Goal: Task Accomplishment & Management: Use online tool/utility

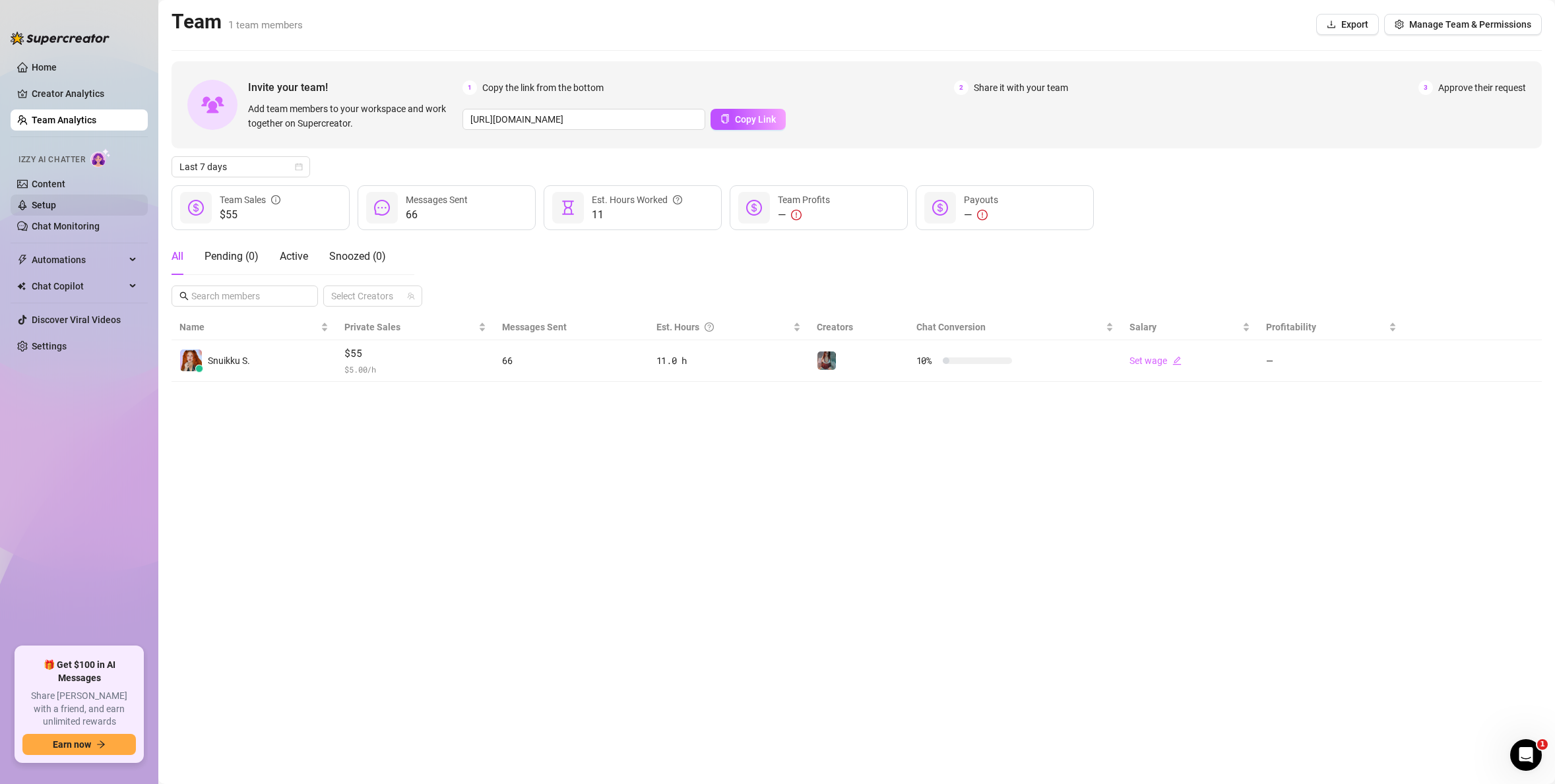
click at [56, 200] on link "Setup" at bounding box center [44, 205] width 25 height 10
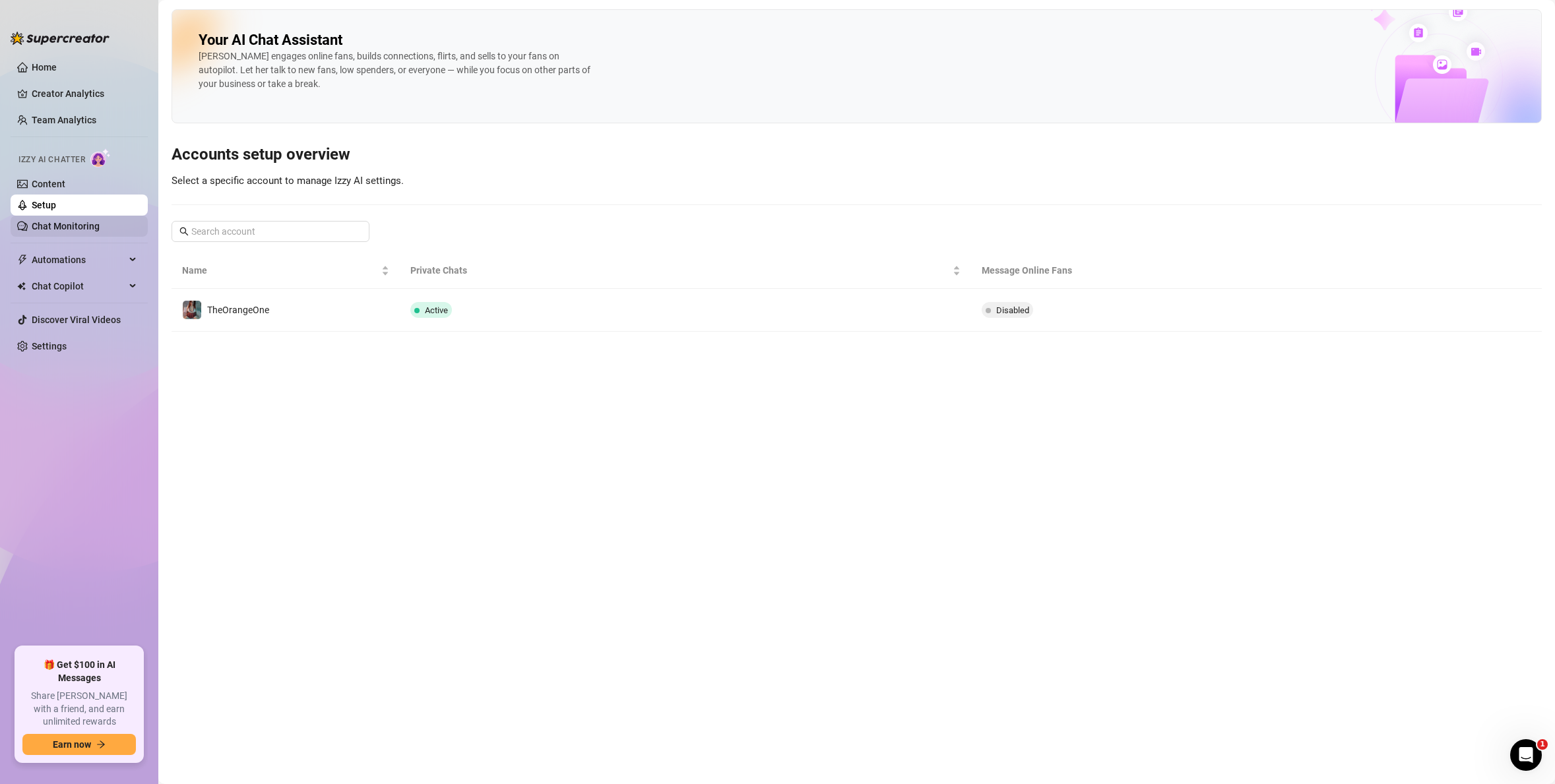
click at [58, 225] on link "Chat Monitoring" at bounding box center [66, 225] width 68 height 10
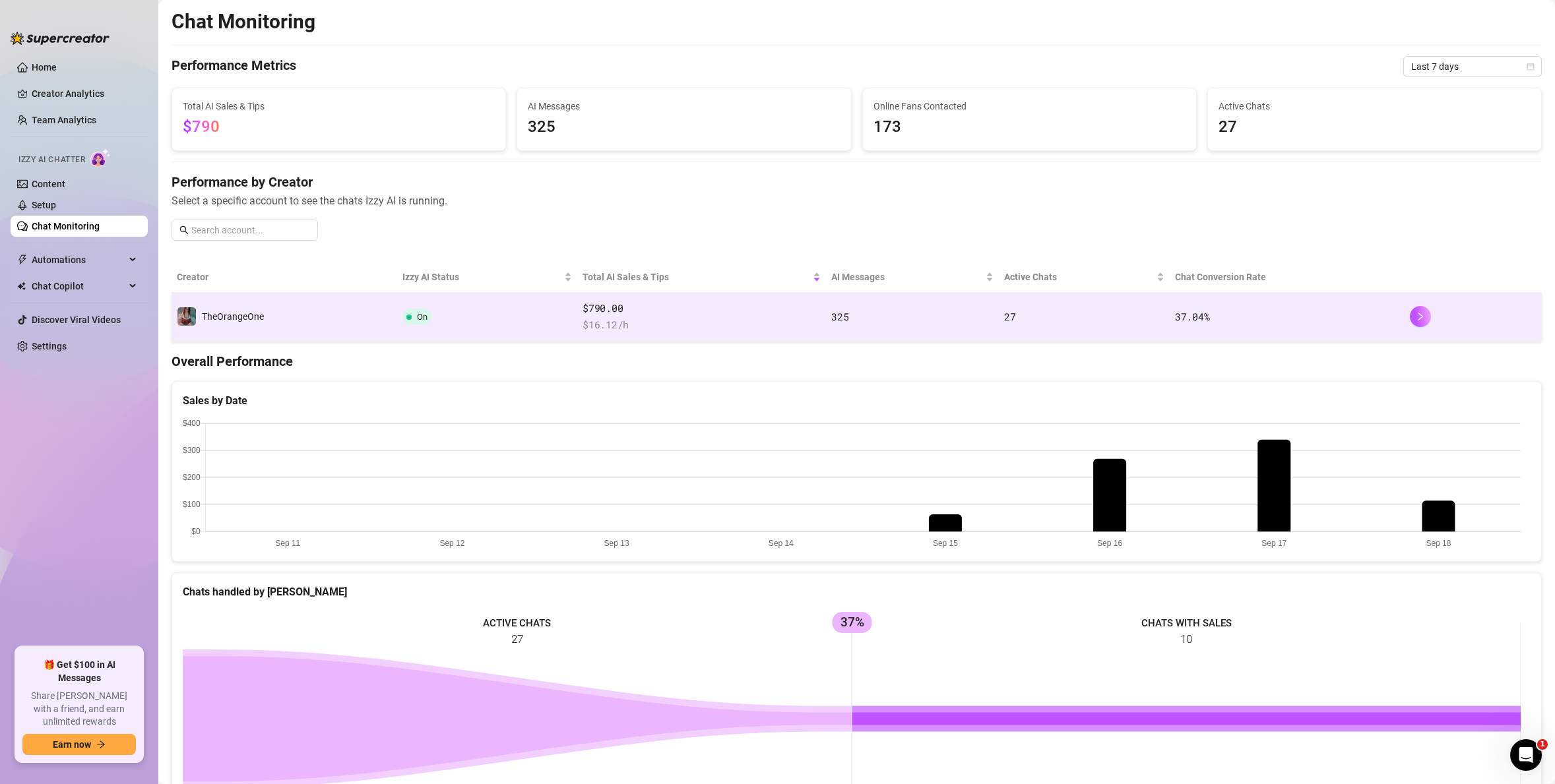
click at [236, 308] on div "TheOrangeOne" at bounding box center [220, 316] width 87 height 20
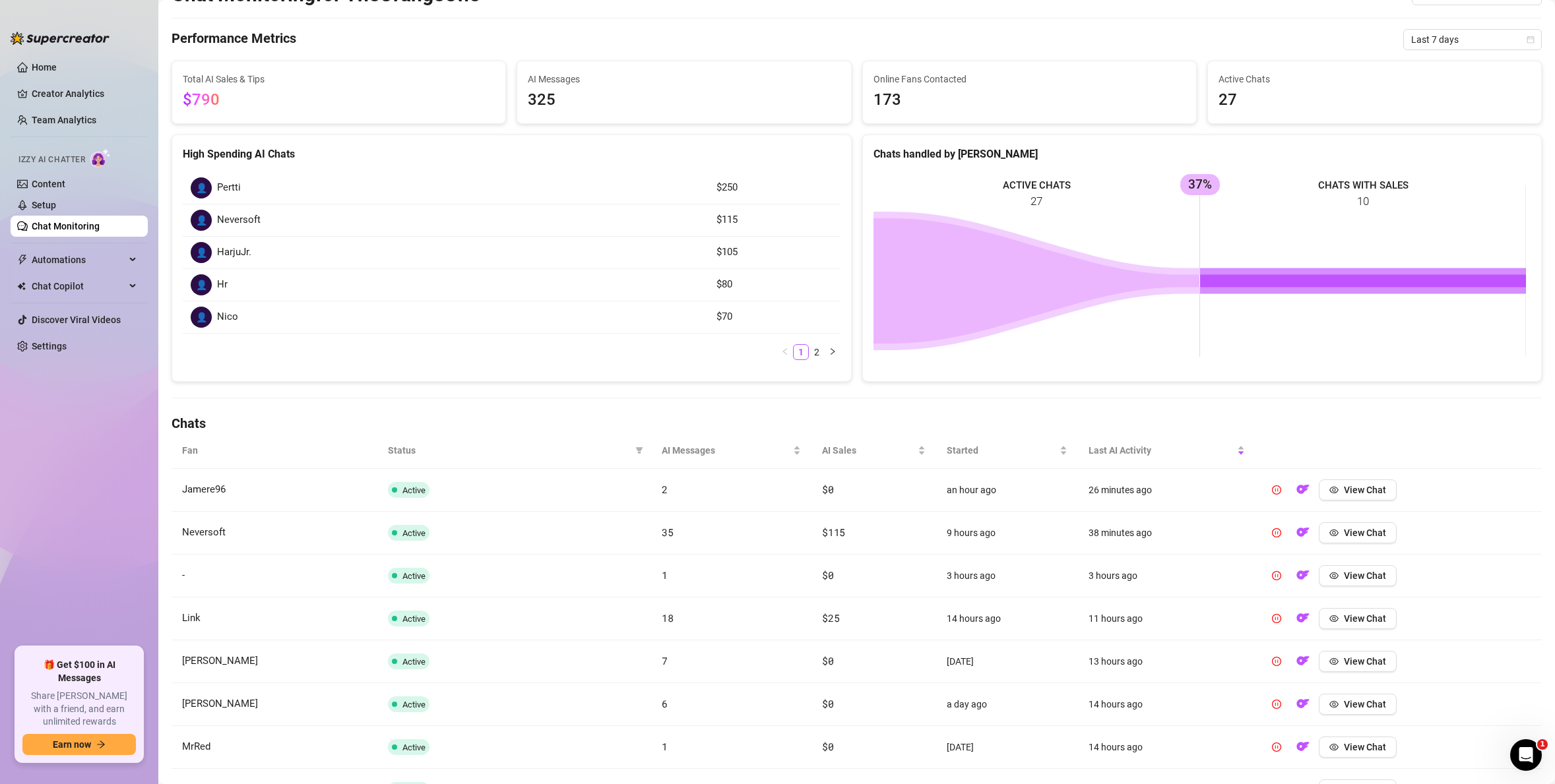
scroll to position [78, 0]
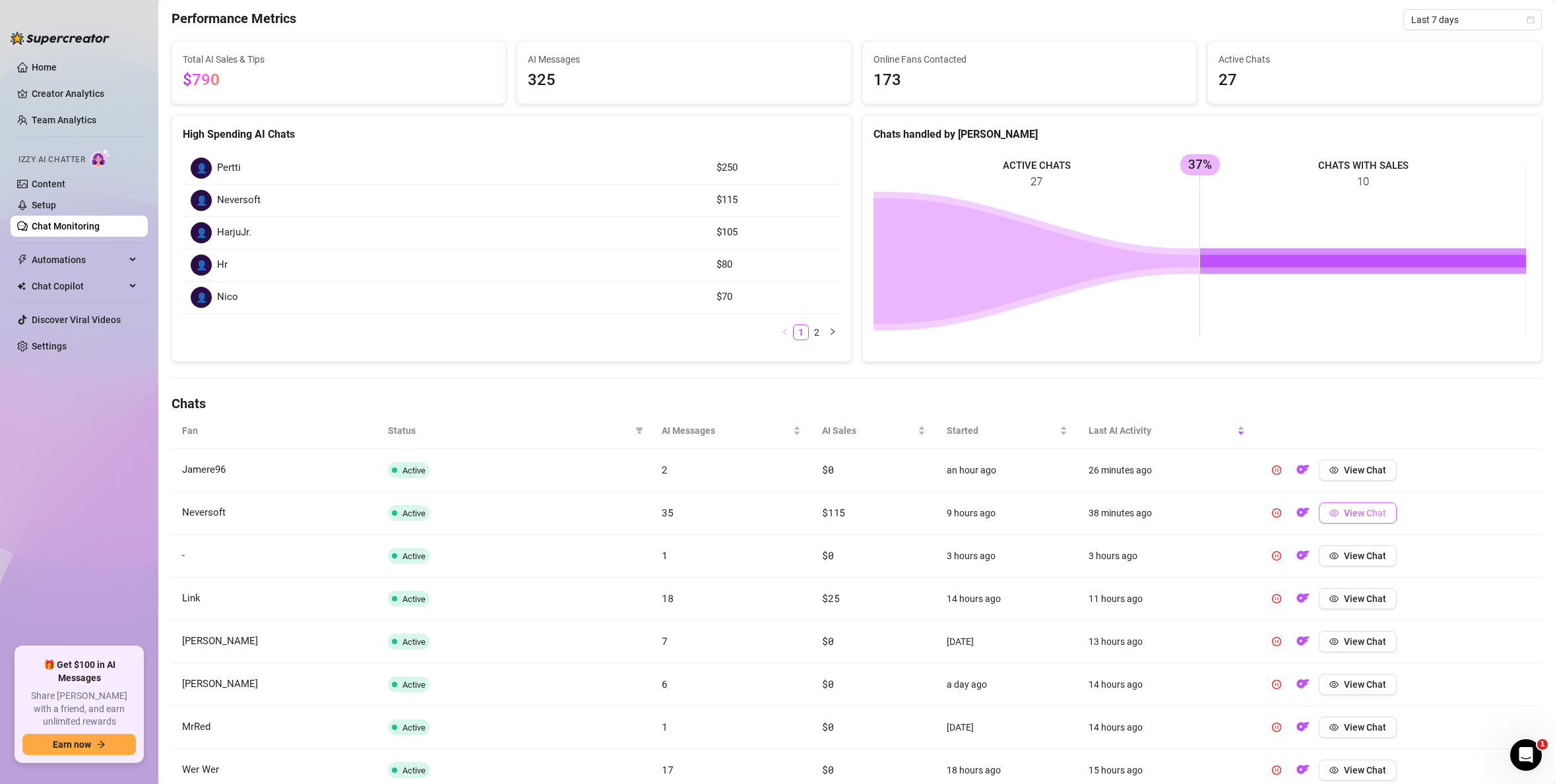
click at [1370, 512] on span "View Chat" at bounding box center [1364, 512] width 42 height 10
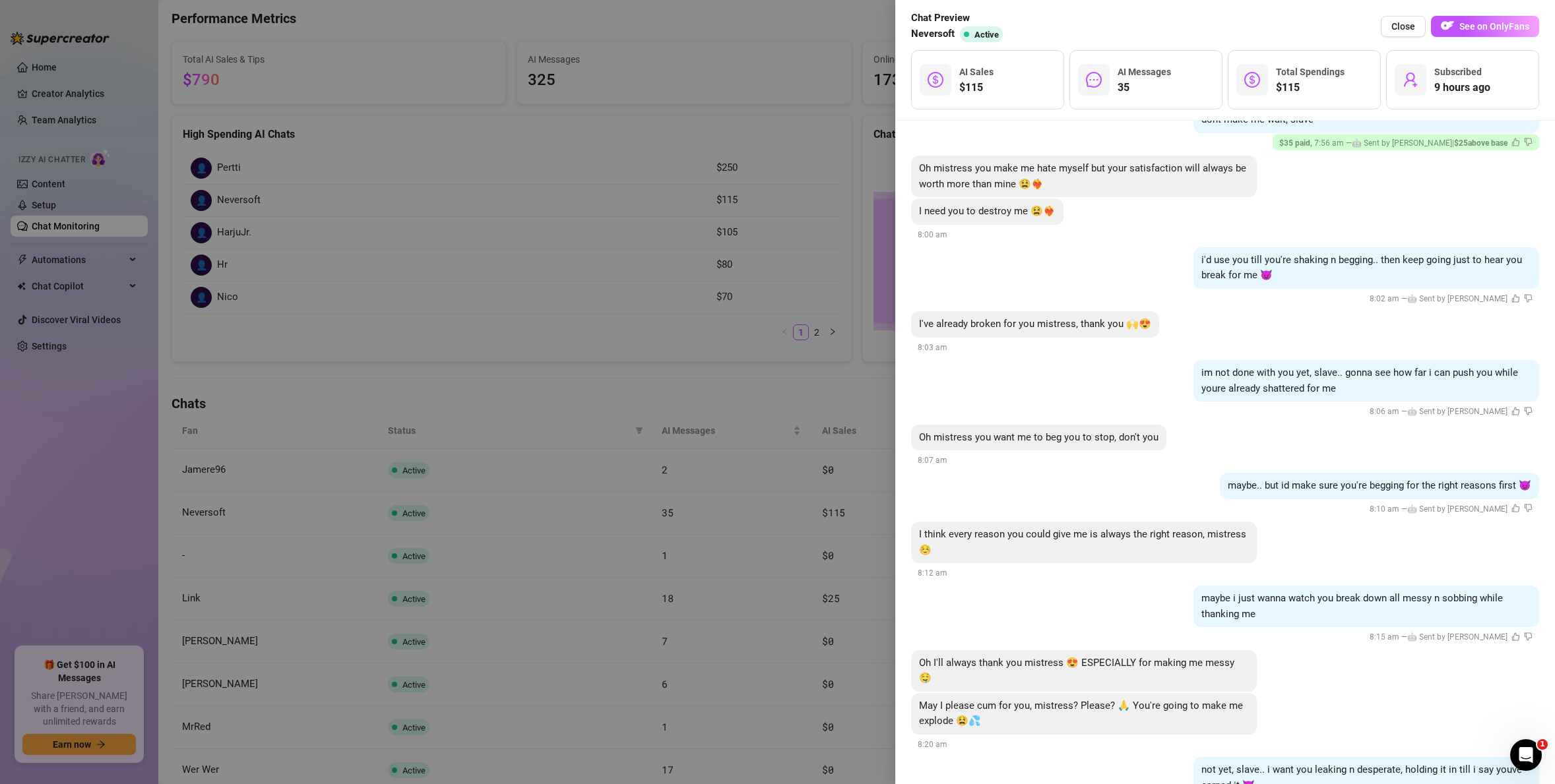
scroll to position [2916, 0]
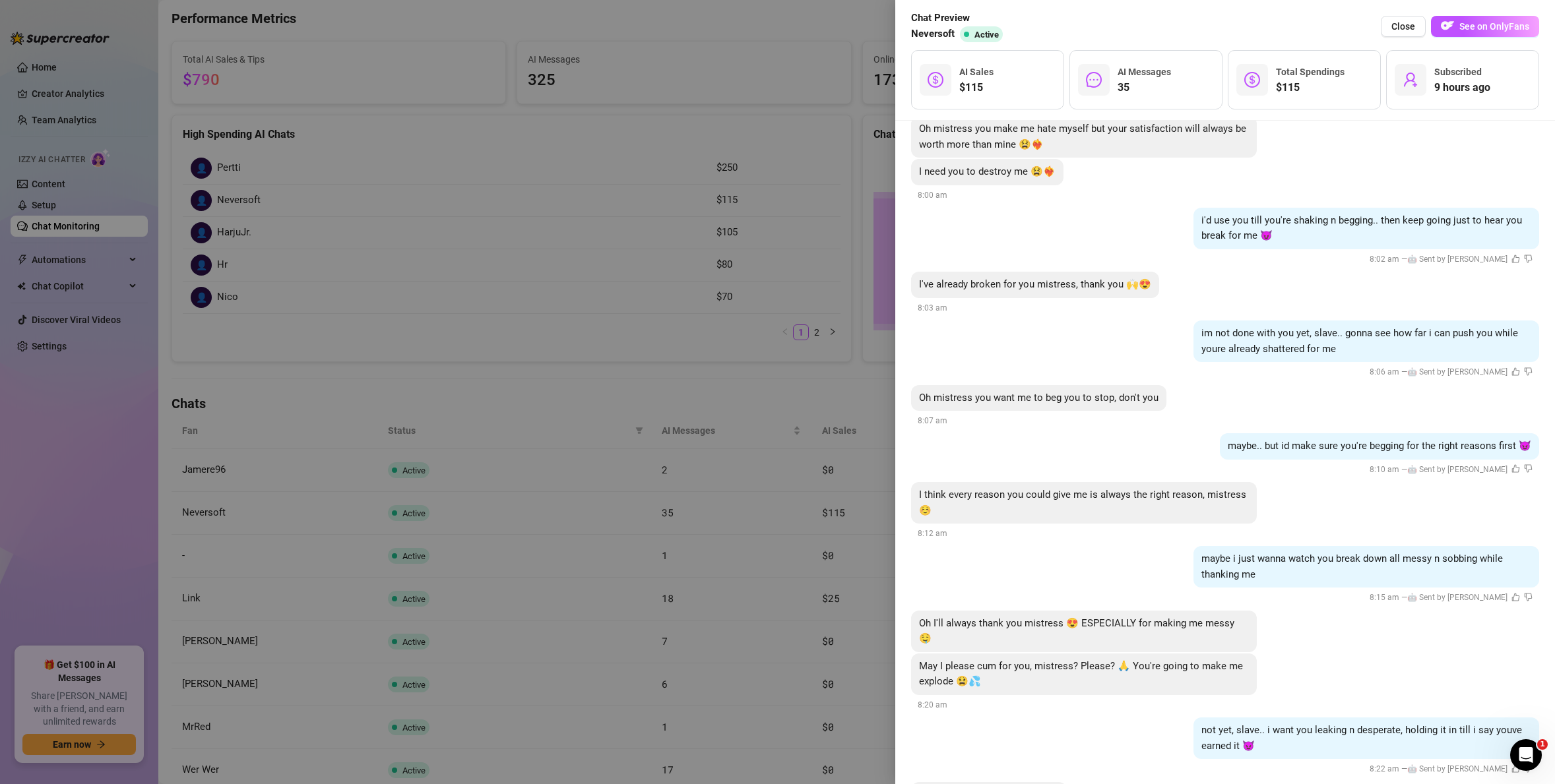
click at [696, 378] on div at bounding box center [778, 392] width 1555 height 784
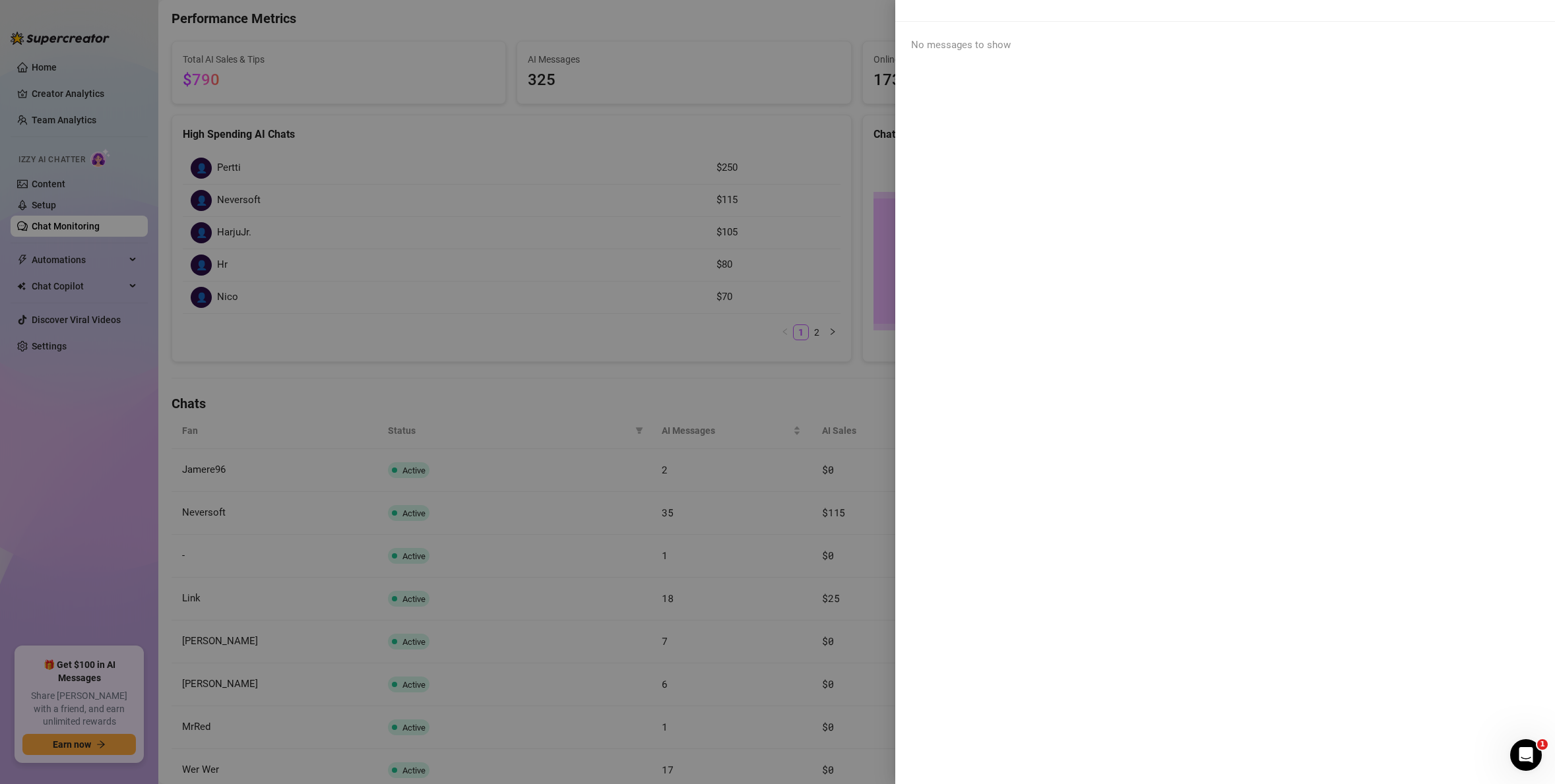
scroll to position [0, 0]
click at [696, 378] on div at bounding box center [778, 392] width 1555 height 784
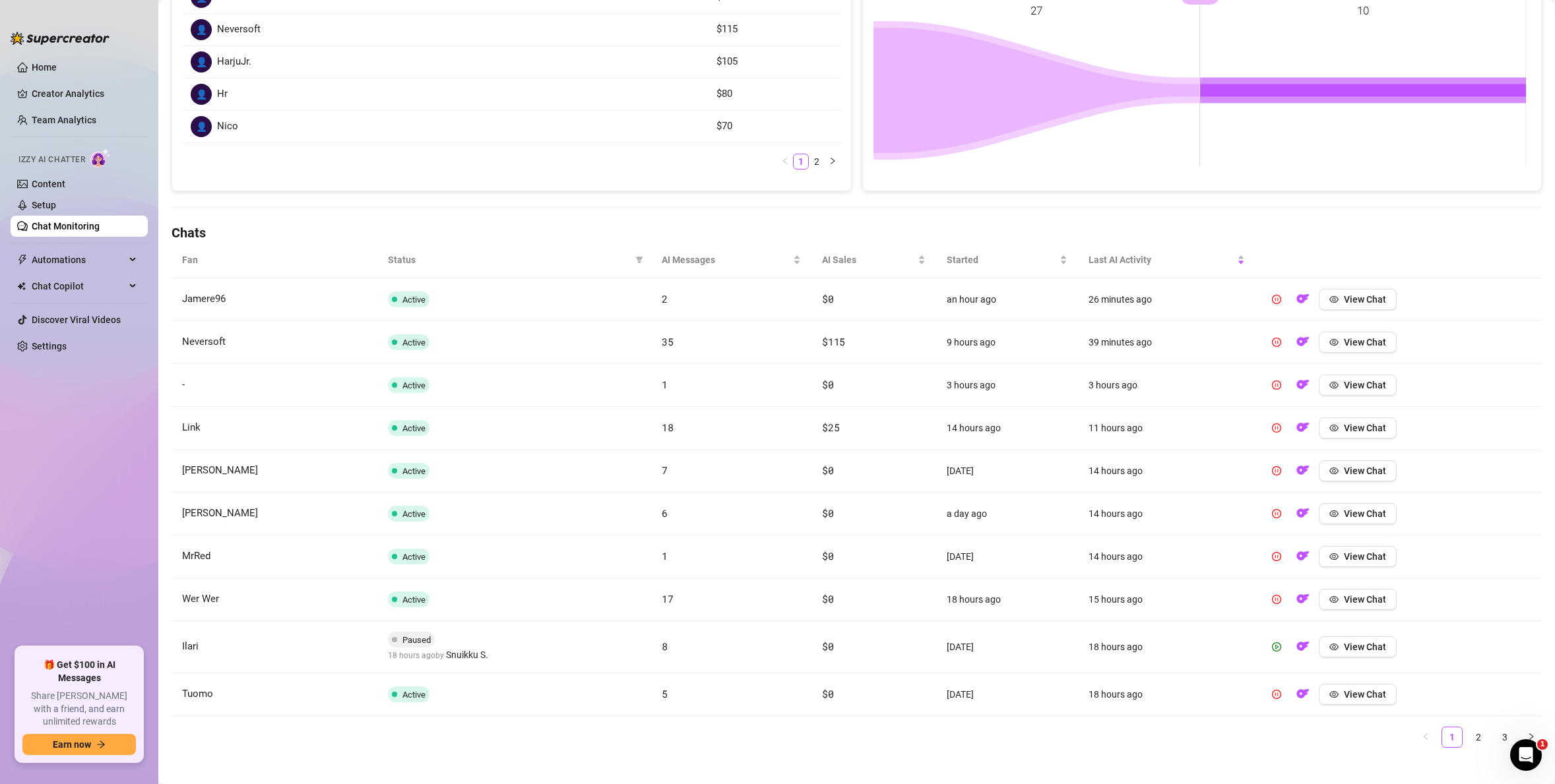
scroll to position [263, 0]
